Goal: Task Accomplishment & Management: Use online tool/utility

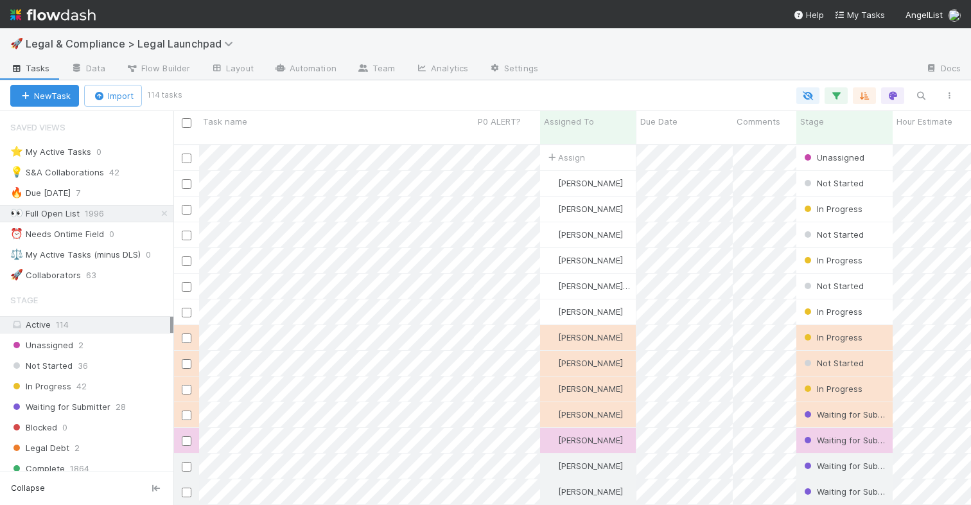
scroll to position [370, 797]
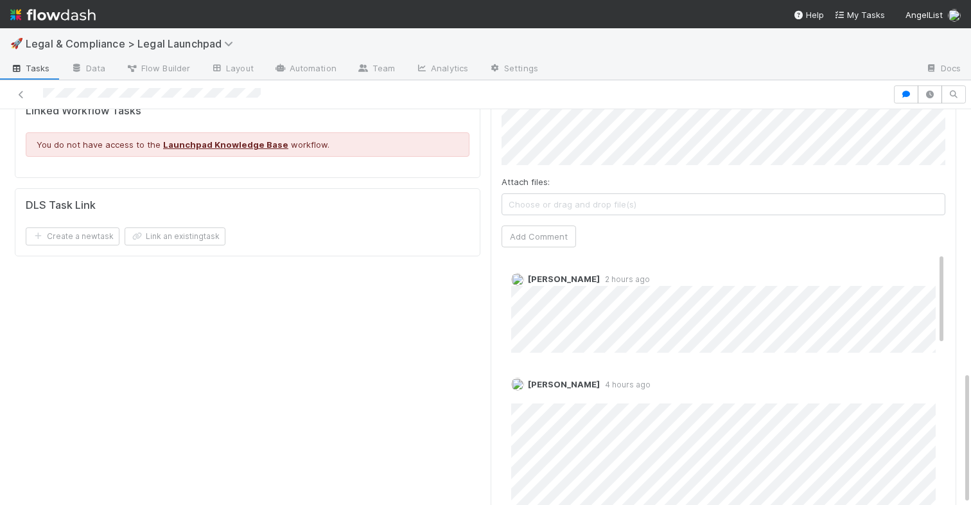
scroll to position [0, 2]
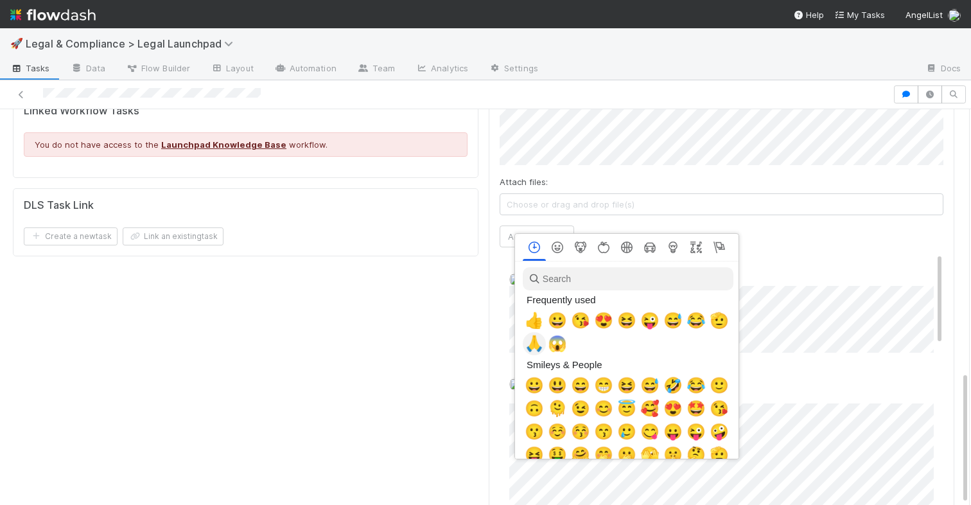
click at [536, 338] on span "🙏" at bounding box center [534, 344] width 19 height 18
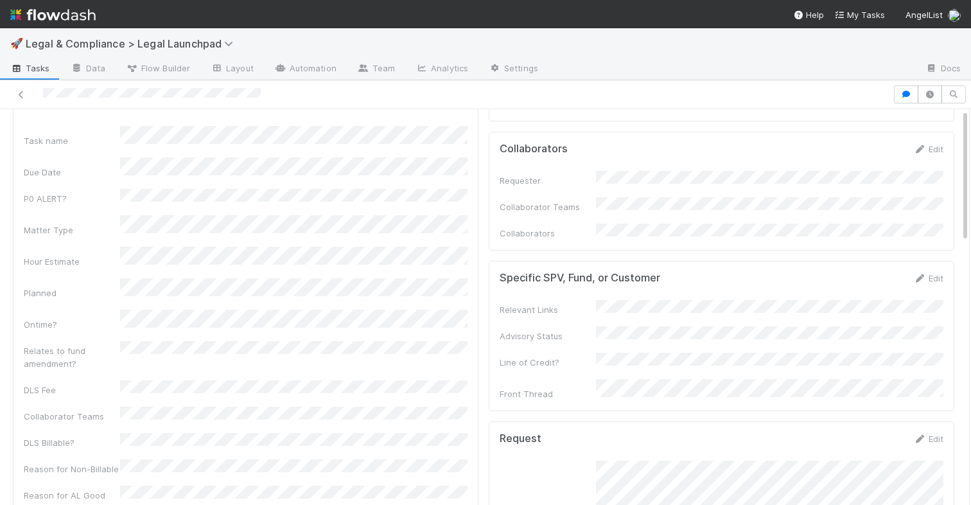
scroll to position [0, 0]
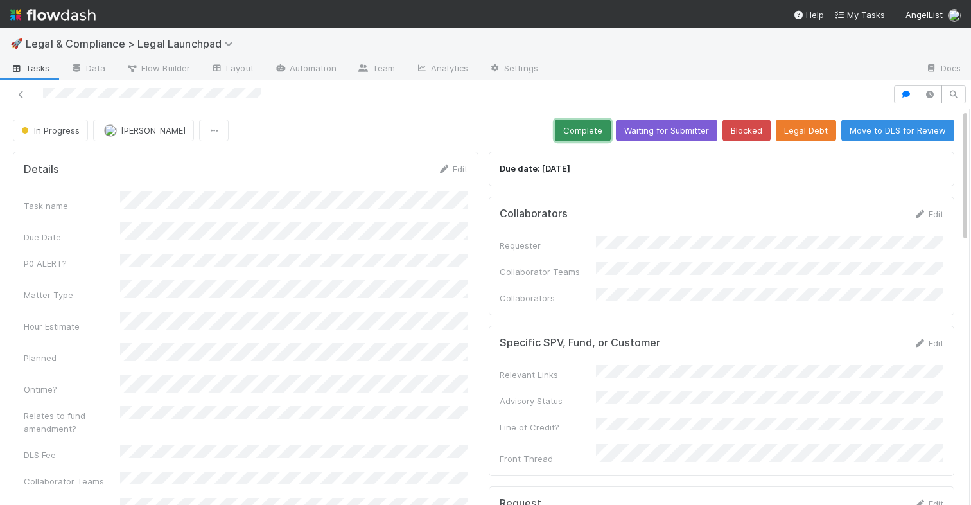
click at [579, 129] on button "Complete" at bounding box center [583, 130] width 56 height 22
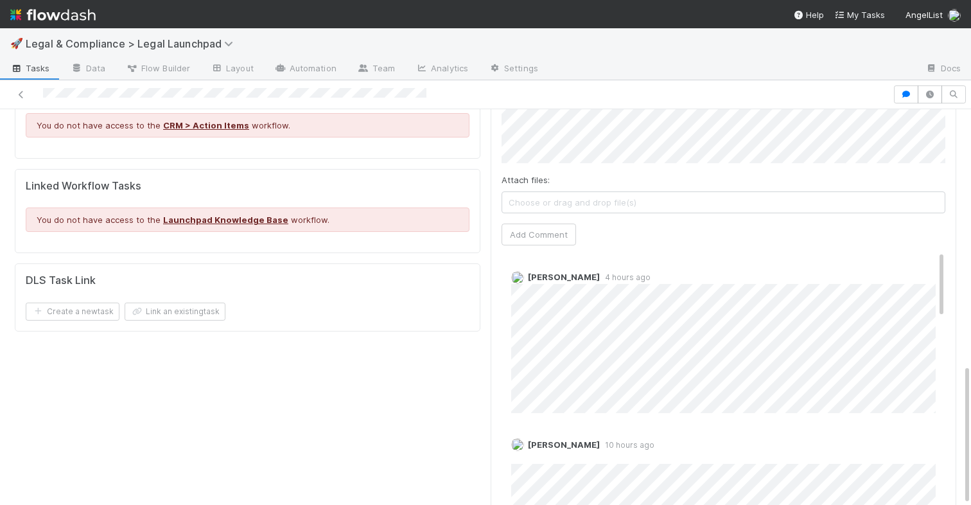
click at [673, 192] on span "Choose or drag and drop file(s)" at bounding box center [723, 202] width 442 height 21
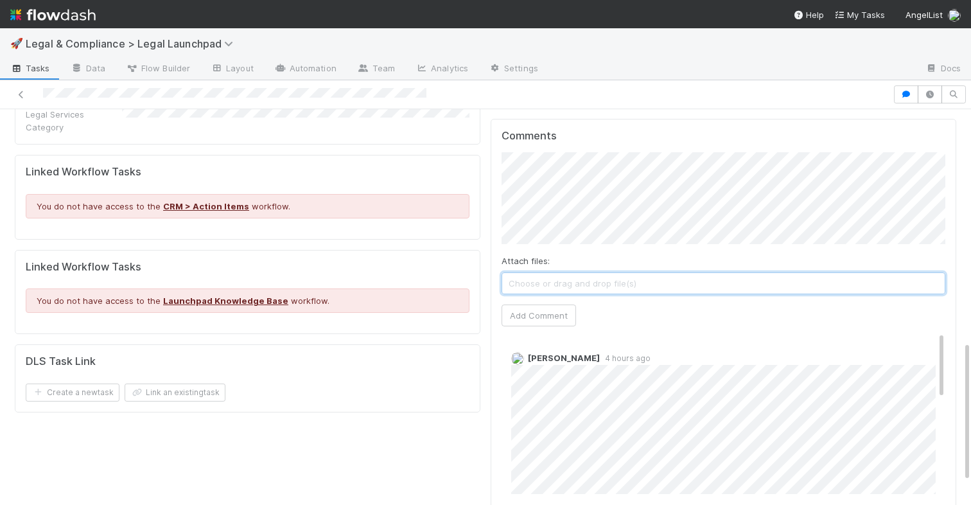
scroll to position [634, 0]
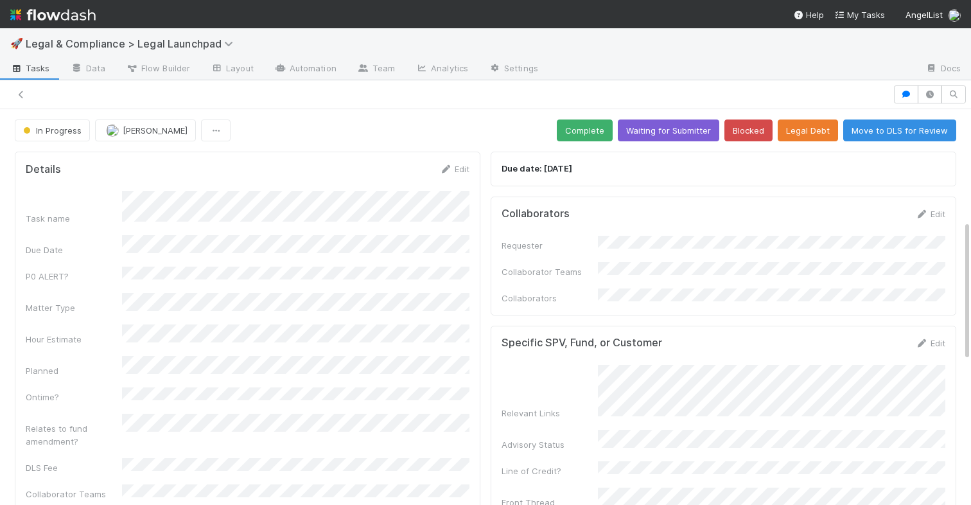
scroll to position [313, 0]
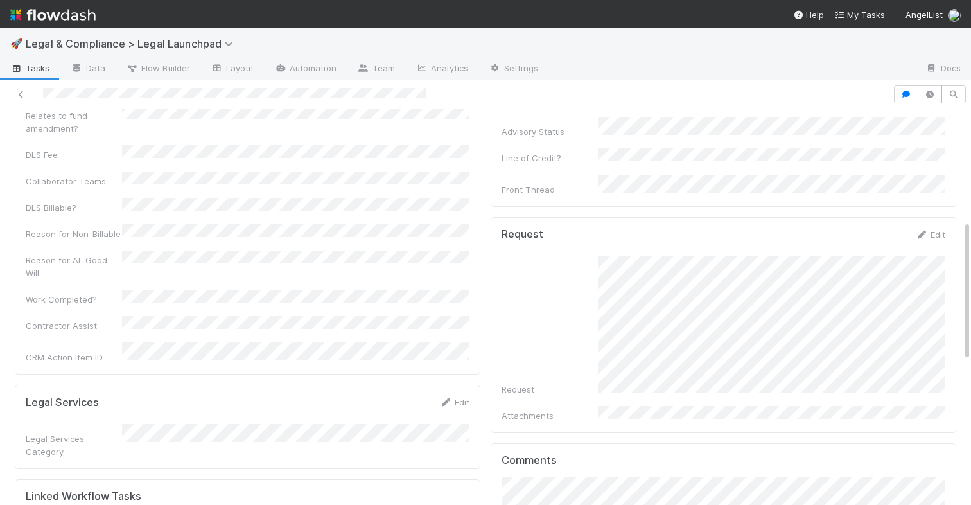
click at [640, 57] on div "🚀 Legal & Compliance > Legal Launchpad" at bounding box center [485, 43] width 971 height 31
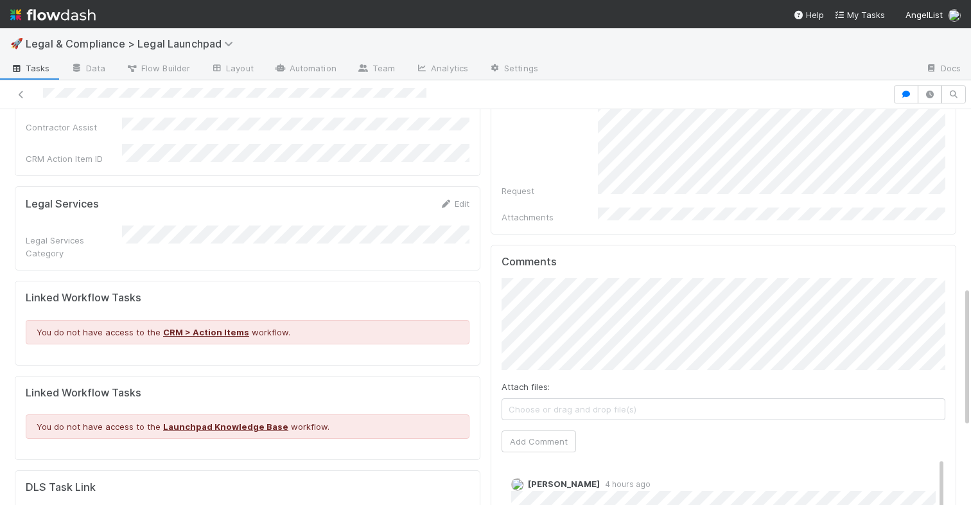
scroll to position [516, 0]
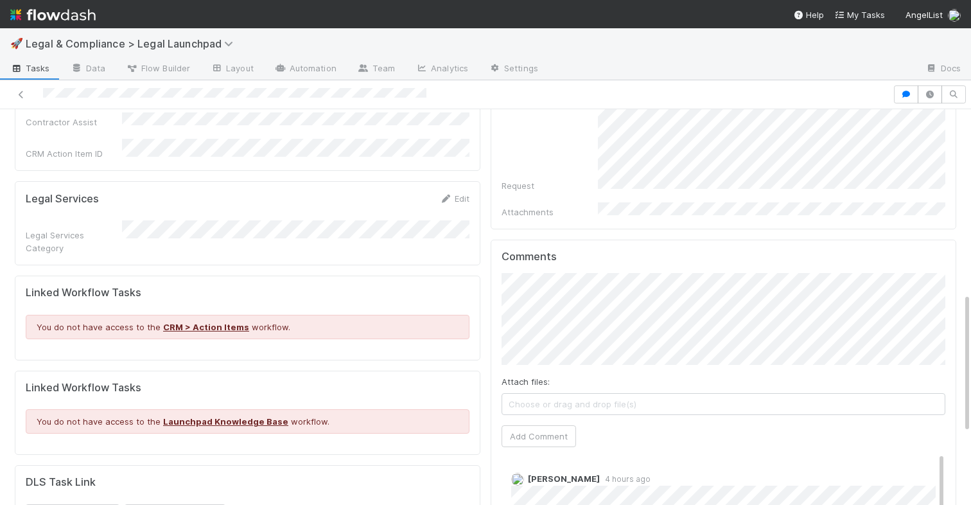
click at [415, 239] on div "Details Edit Task name Due Date P0 ALERT? Matter Type Hour Estimate Planned Ont…" at bounding box center [486, 182] width 952 height 1105
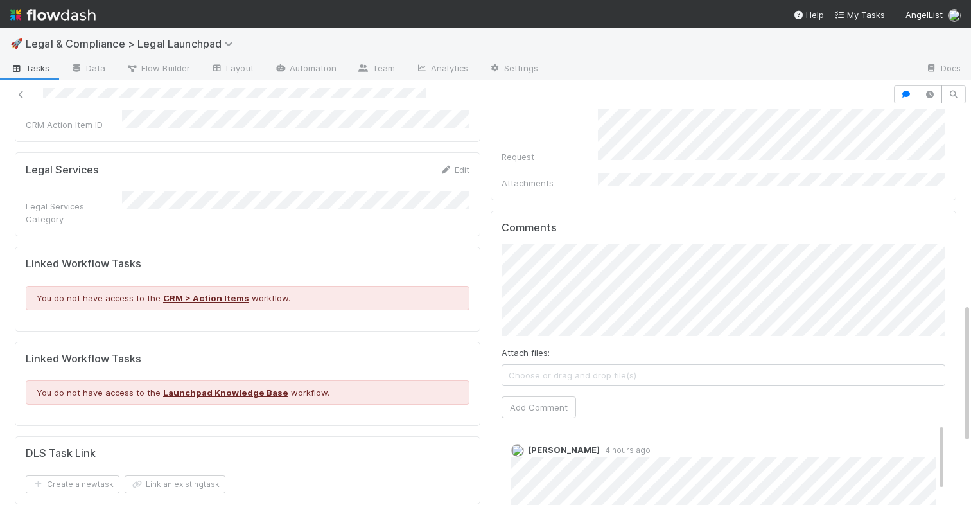
scroll to position [562, 0]
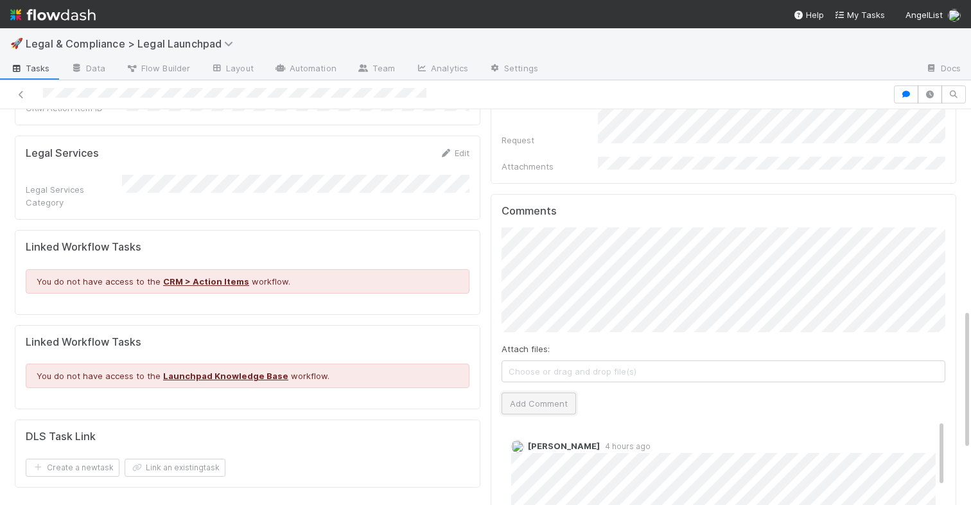
click at [541, 392] on button "Add Comment" at bounding box center [538, 403] width 74 height 22
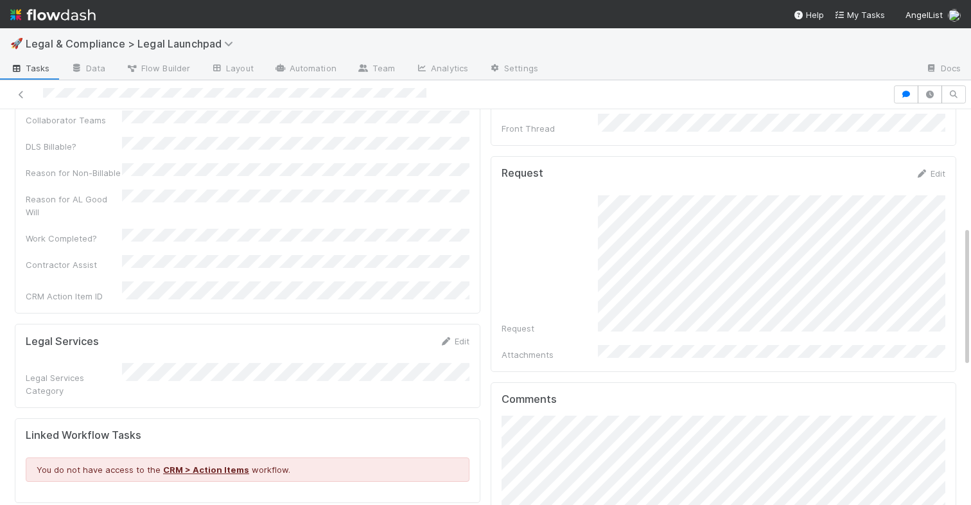
scroll to position [0, 0]
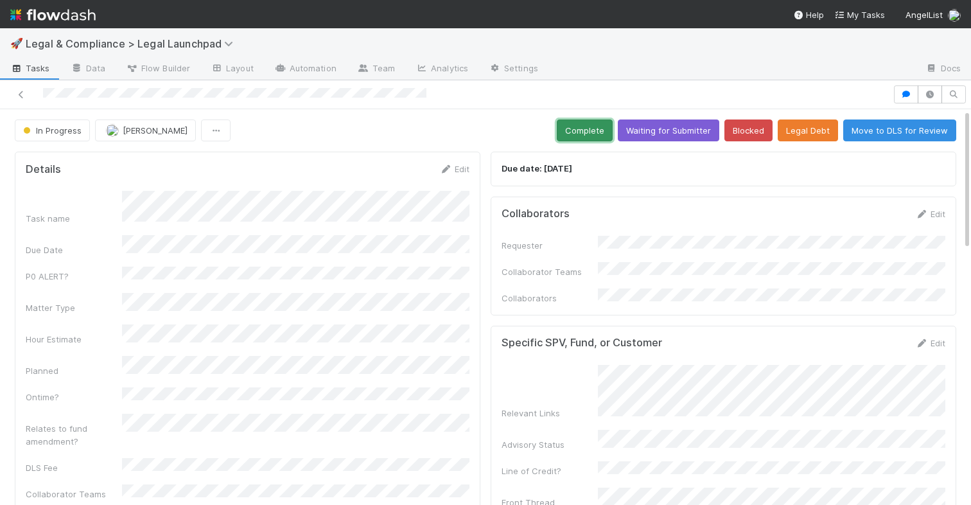
click at [591, 134] on button "Complete" at bounding box center [585, 130] width 56 height 22
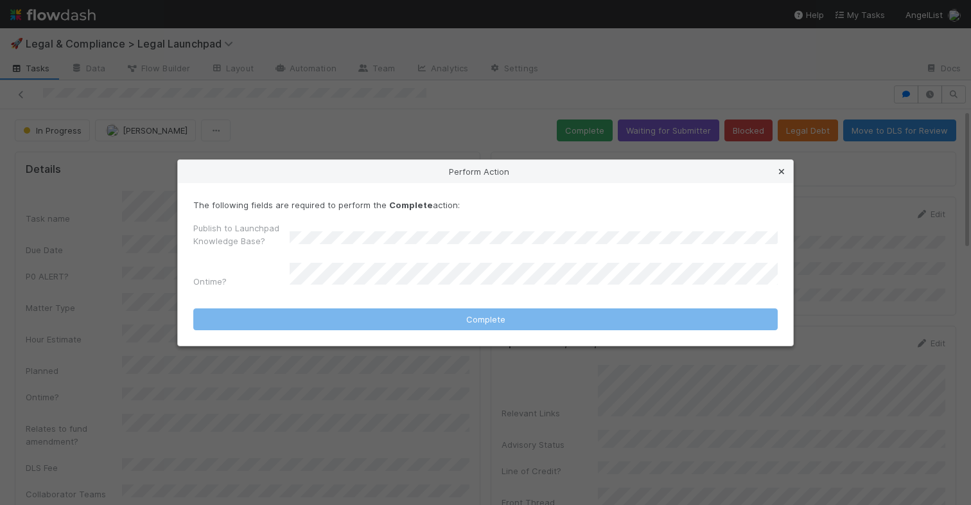
click at [780, 174] on icon at bounding box center [781, 172] width 13 height 8
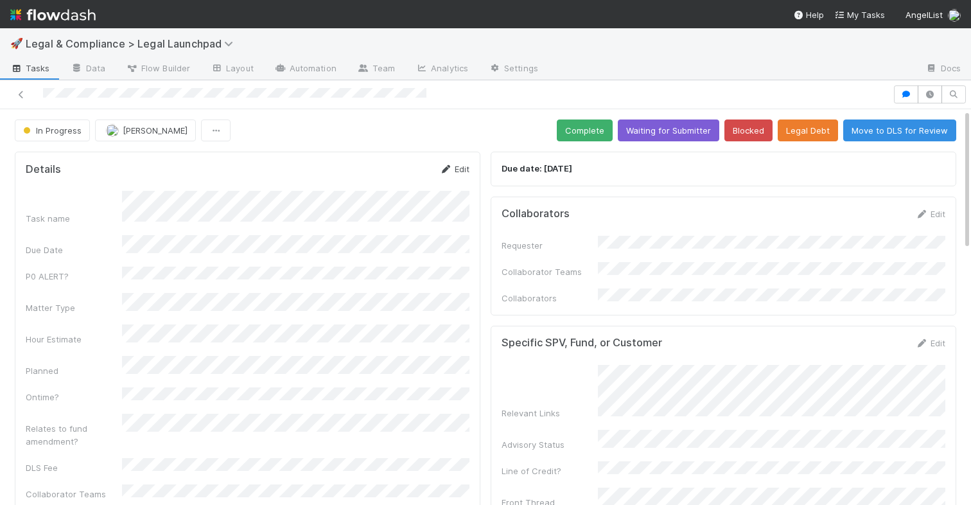
click at [452, 168] on link "Edit" at bounding box center [454, 169] width 30 height 10
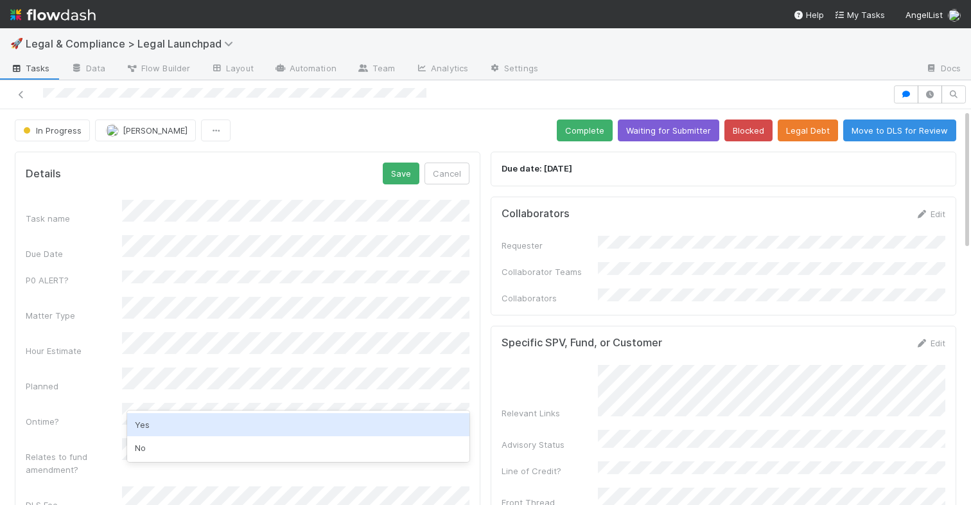
click at [177, 427] on div "Yes" at bounding box center [298, 424] width 342 height 23
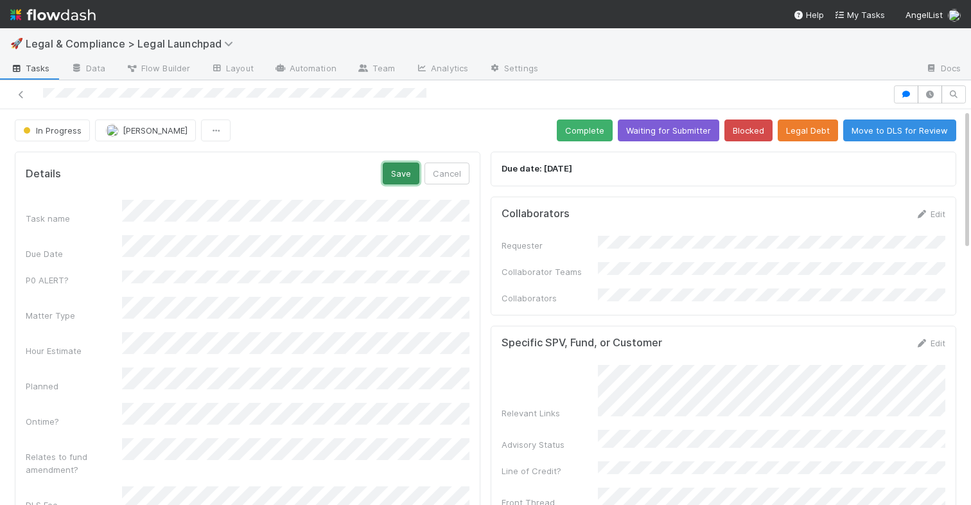
click at [399, 173] on button "Save" at bounding box center [401, 173] width 37 height 22
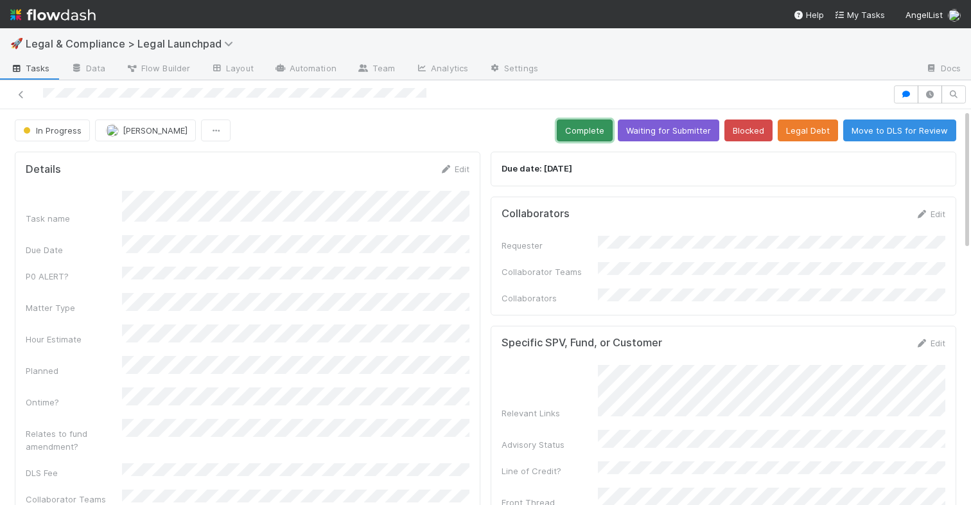
click at [604, 131] on button "Complete" at bounding box center [585, 130] width 56 height 22
